Goal: Task Accomplishment & Management: Manage account settings

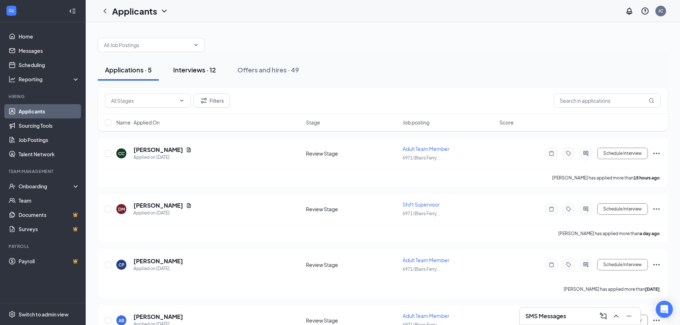
click at [196, 70] on div "Interviews · 12" at bounding box center [194, 69] width 43 height 9
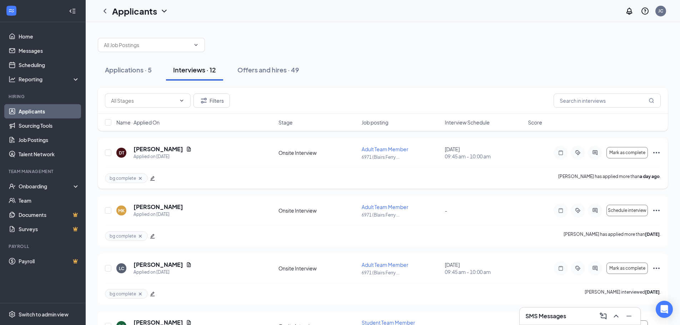
click at [190, 149] on icon "Document" at bounding box center [189, 149] width 6 height 6
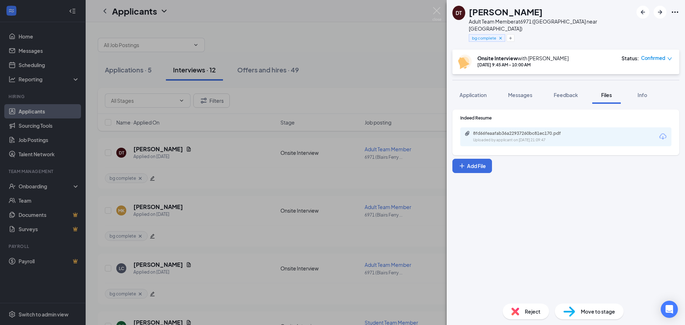
click at [512, 131] on div "8fd66feaafab36a22937260bc81ec170.pdf" at bounding box center [523, 134] width 100 height 6
click at [439, 17] on img at bounding box center [437, 14] width 9 height 14
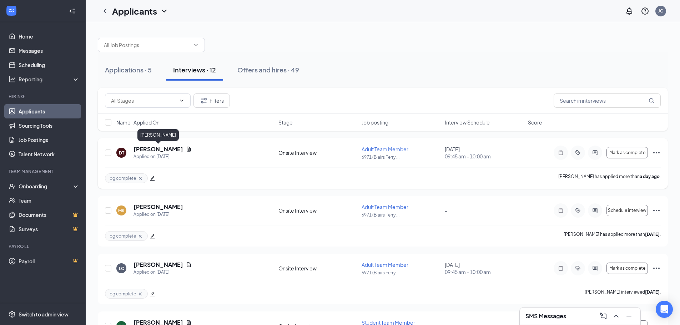
click at [170, 147] on h5 "[PERSON_NAME]" at bounding box center [158, 149] width 50 height 8
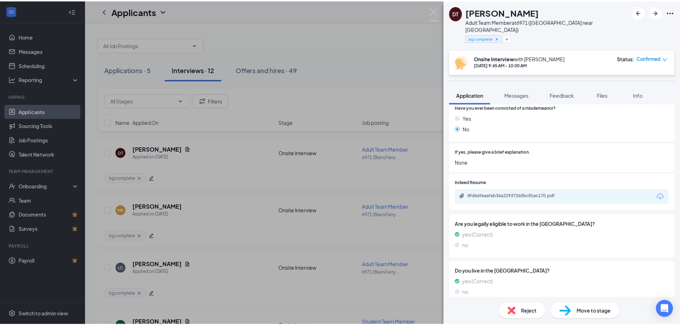
scroll to position [664, 0]
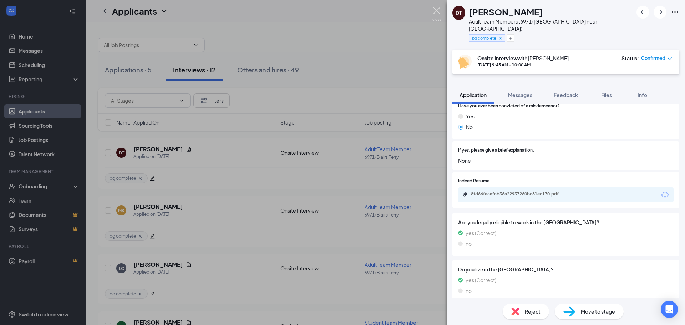
click at [435, 12] on img at bounding box center [437, 14] width 9 height 14
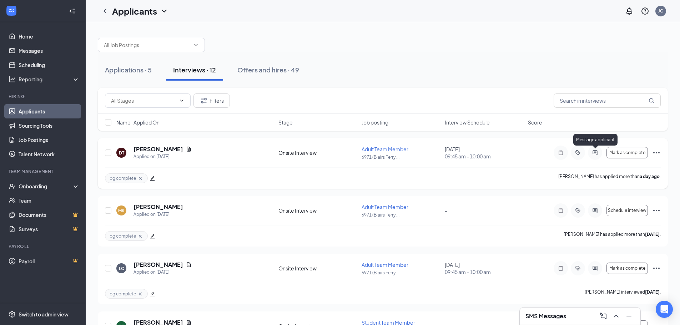
click at [593, 151] on icon "ActiveChat" at bounding box center [595, 153] width 9 height 6
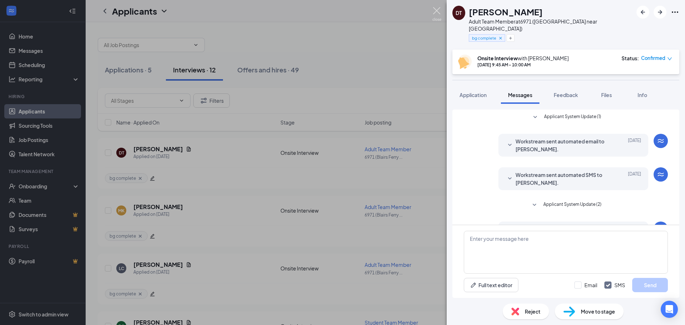
click at [440, 13] on img at bounding box center [437, 14] width 9 height 14
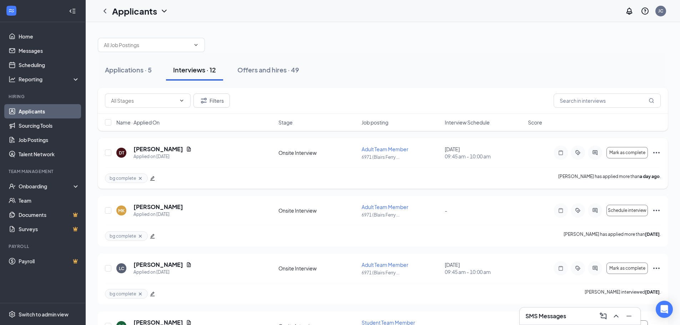
click at [655, 152] on icon "Ellipses" at bounding box center [656, 152] width 9 height 9
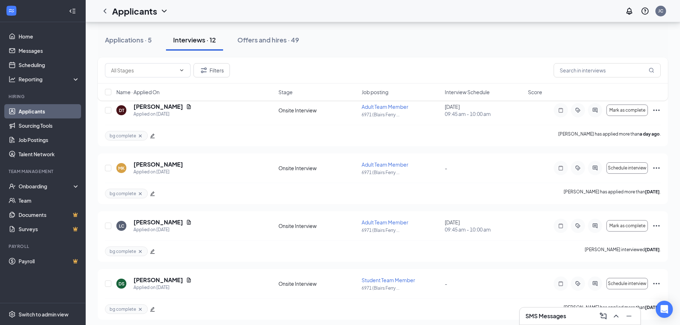
scroll to position [41, 0]
click at [655, 113] on icon "Ellipses" at bounding box center [656, 111] width 9 height 9
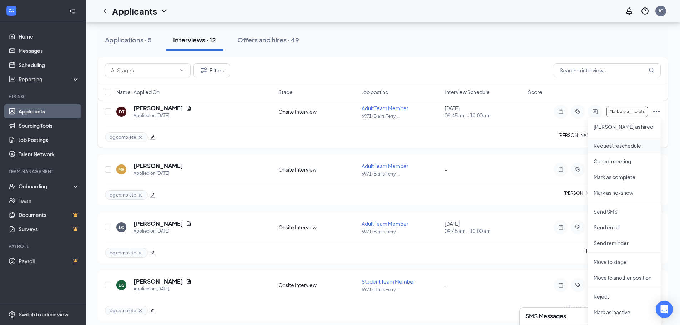
click at [616, 145] on p "Request reschedule" at bounding box center [623, 145] width 61 height 7
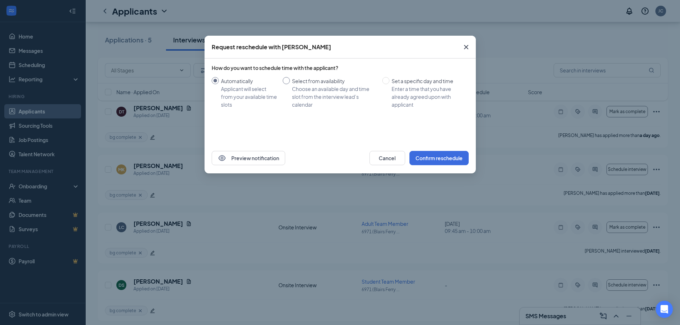
click at [288, 77] on input "Select from availability Choose an available day and time slot from the intervi…" at bounding box center [286, 80] width 7 height 7
radio input "true"
radio input "false"
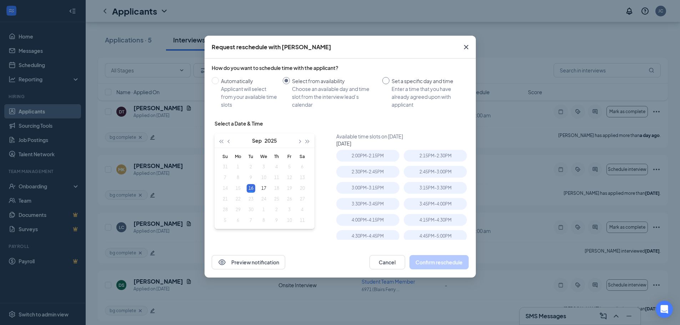
click at [386, 85] on label "Set a specific day and time Enter a time that you have already agreed upon with…" at bounding box center [424, 92] width 84 height 31
click at [386, 84] on input "Set a specific day and time Enter a time that you have already agreed upon with…" at bounding box center [385, 80] width 7 height 7
radio input "true"
radio input "false"
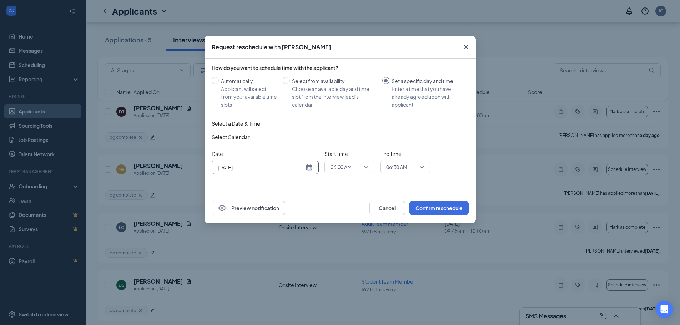
click at [310, 168] on div "[DATE]" at bounding box center [265, 167] width 95 height 8
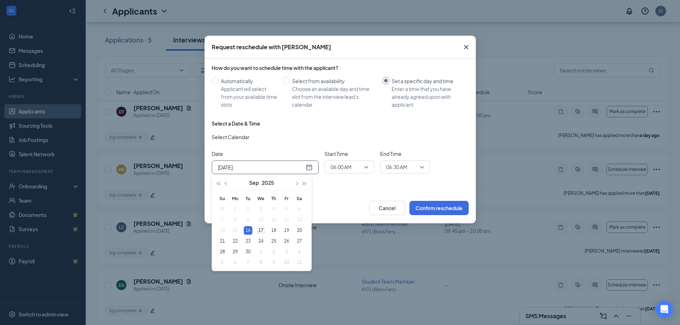
type input "[DATE]"
click at [261, 232] on div "17" at bounding box center [261, 230] width 9 height 9
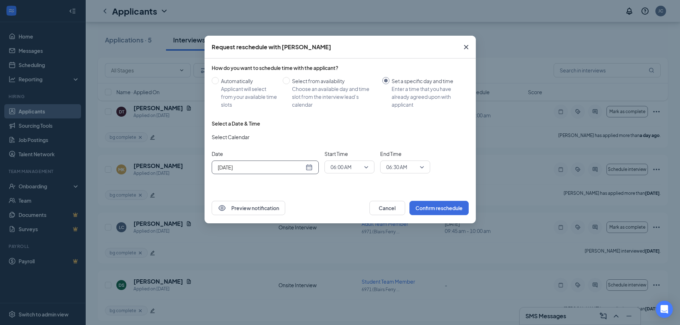
click at [363, 165] on span "06:00 AM" at bounding box center [349, 167] width 38 height 11
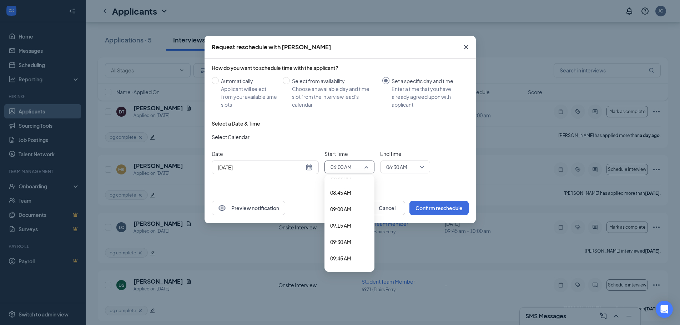
scroll to position [576, 0]
click at [336, 254] on span "09:45 AM" at bounding box center [340, 251] width 21 height 8
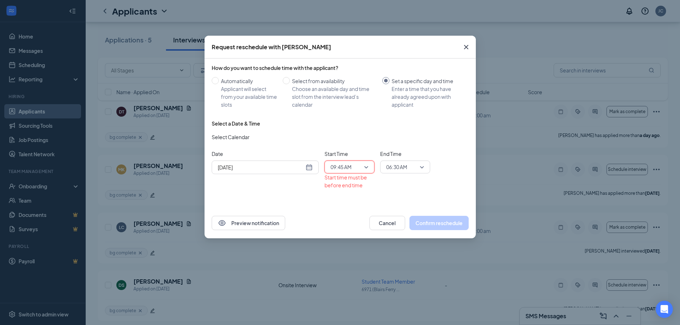
click at [423, 166] on span "06:30 AM" at bounding box center [405, 167] width 38 height 11
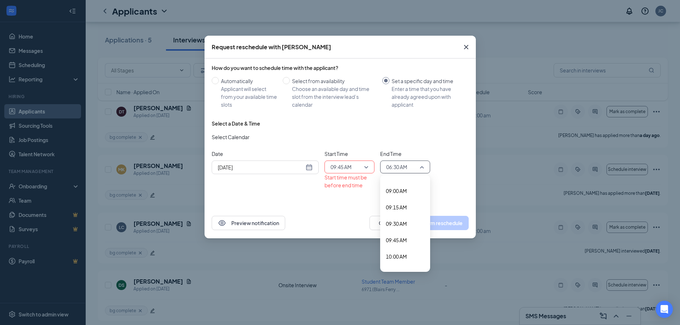
scroll to position [594, 0]
click at [398, 250] on span "10:00 AM" at bounding box center [396, 249] width 21 height 8
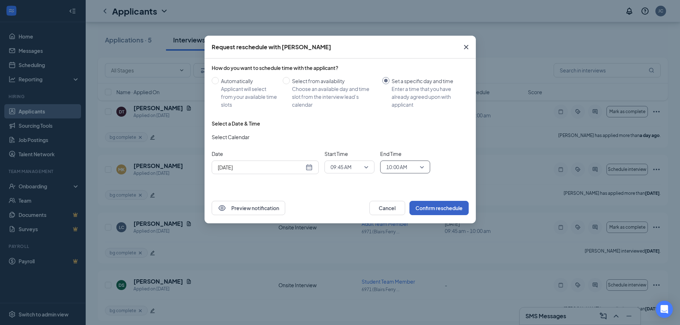
click at [436, 209] on button "Confirm reschedule" at bounding box center [438, 208] width 59 height 14
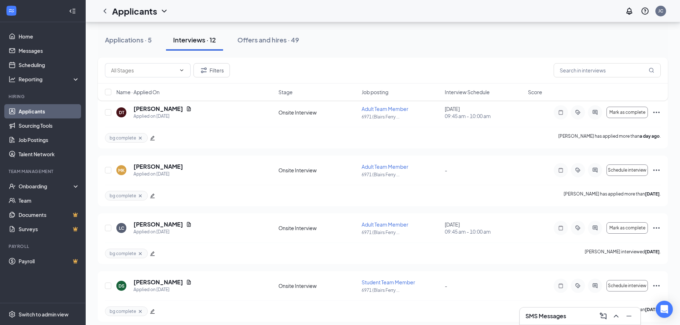
scroll to position [0, 0]
